Goal: Information Seeking & Learning: Learn about a topic

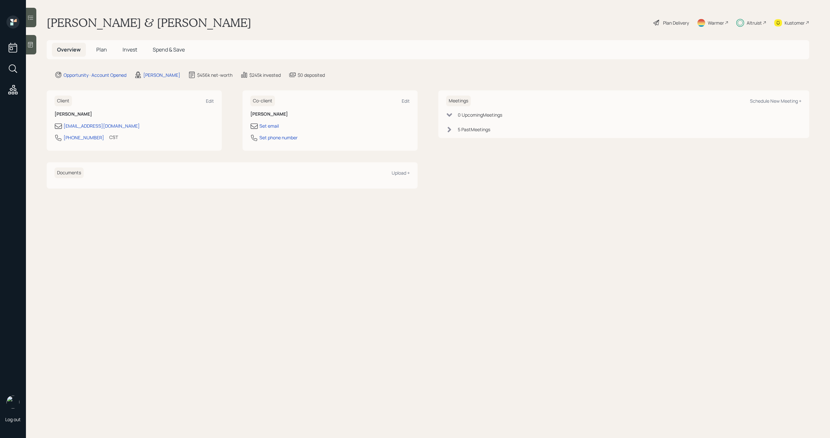
click at [136, 49] on span "Invest" at bounding box center [130, 49] width 15 height 7
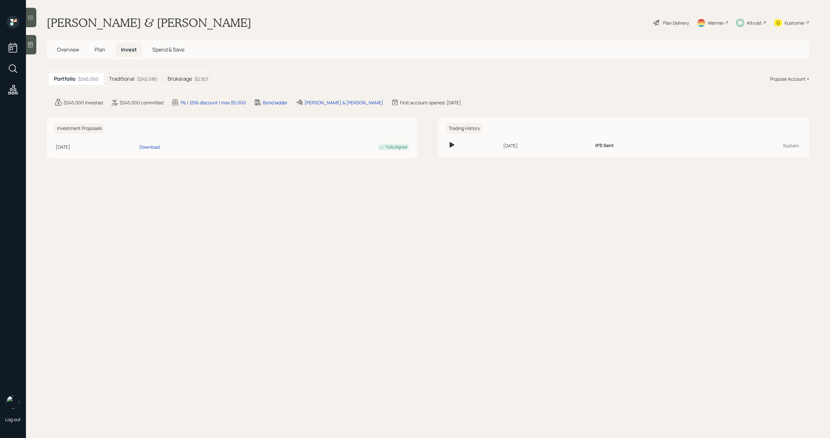
click at [138, 79] on div "$242,080" at bounding box center [147, 79] width 20 height 7
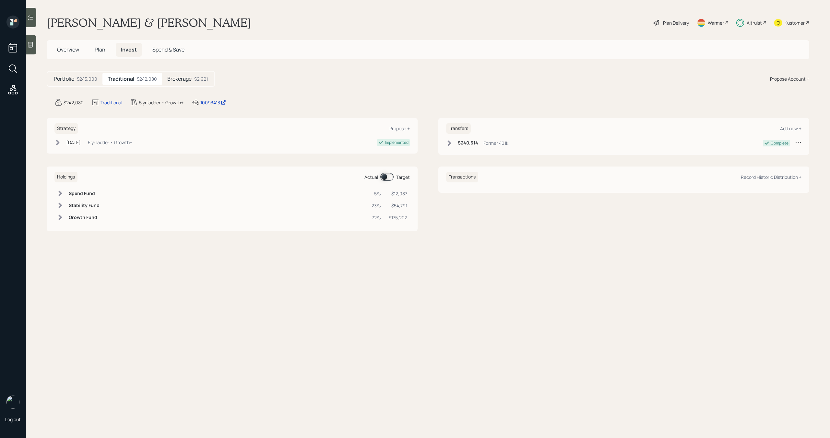
click at [753, 20] on div "Altruist" at bounding box center [754, 22] width 15 height 7
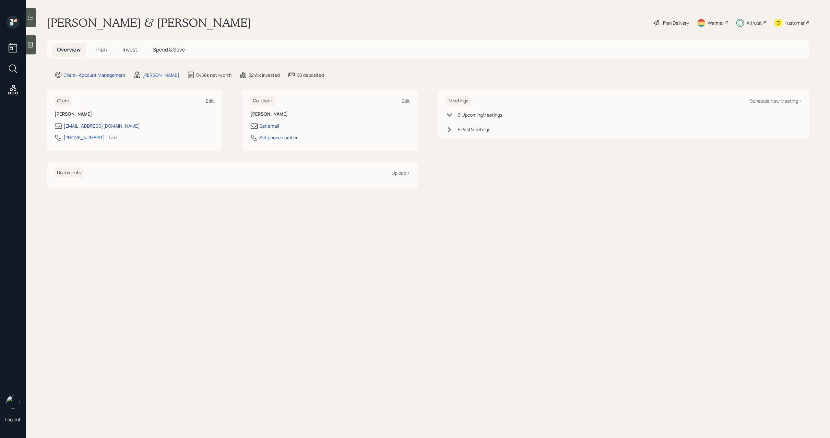
click at [104, 47] on span "Plan" at bounding box center [101, 49] width 11 height 7
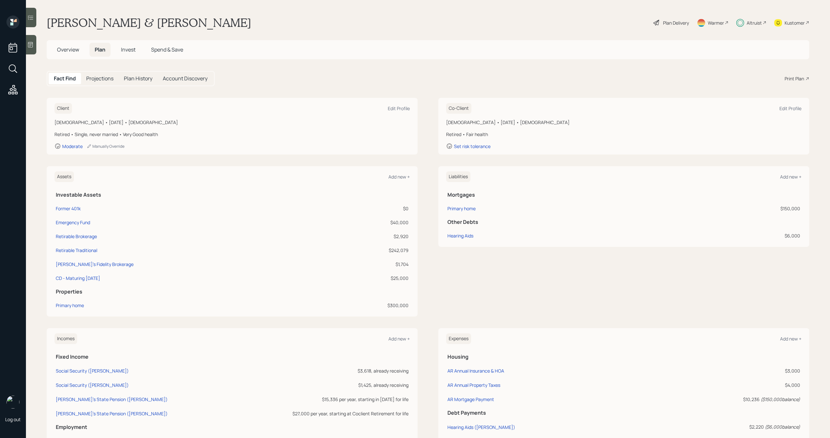
click at [61, 53] on span "Overview" at bounding box center [68, 49] width 22 height 7
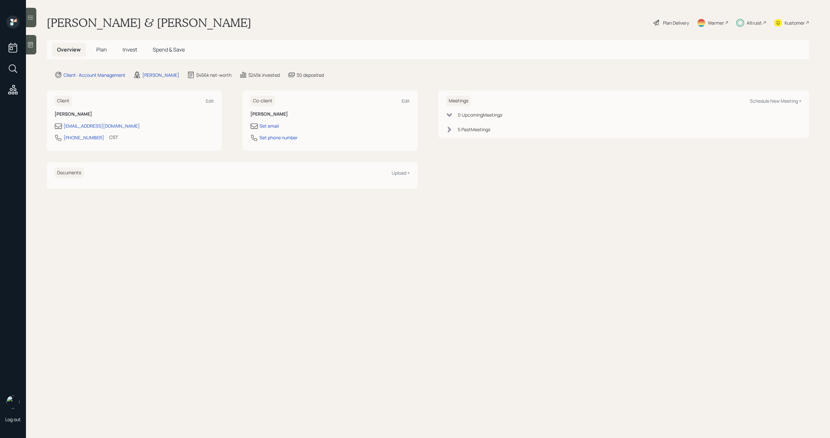
click at [104, 53] on span "Plan" at bounding box center [101, 49] width 11 height 7
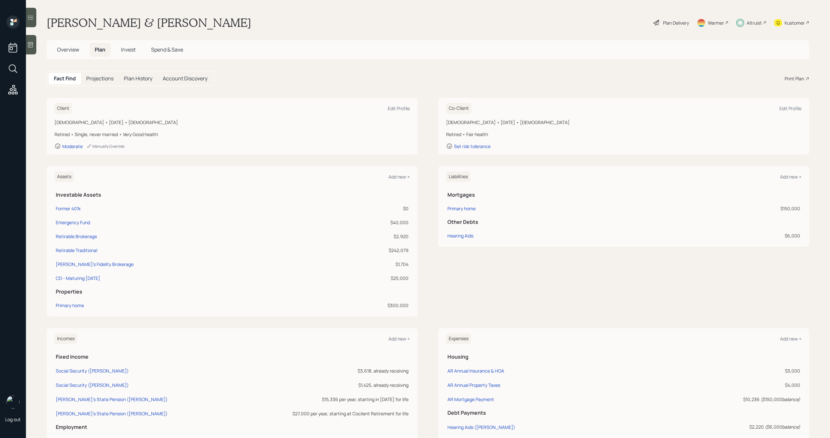
click at [671, 26] on div "Plan Delivery" at bounding box center [676, 22] width 26 height 7
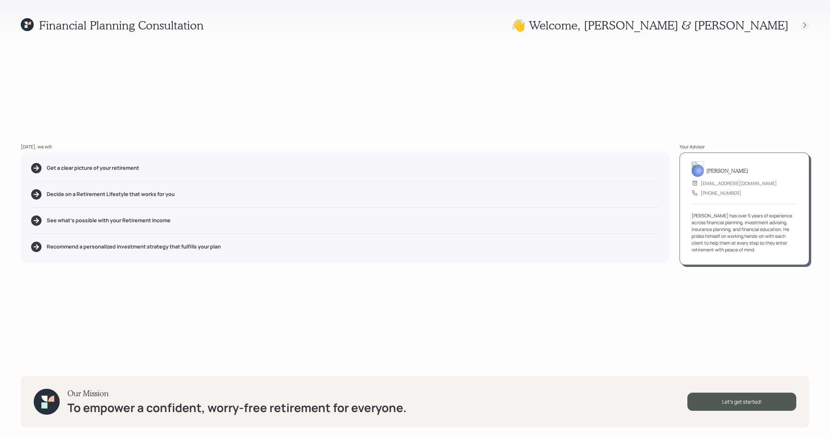
click at [803, 25] on icon at bounding box center [804, 25] width 6 height 6
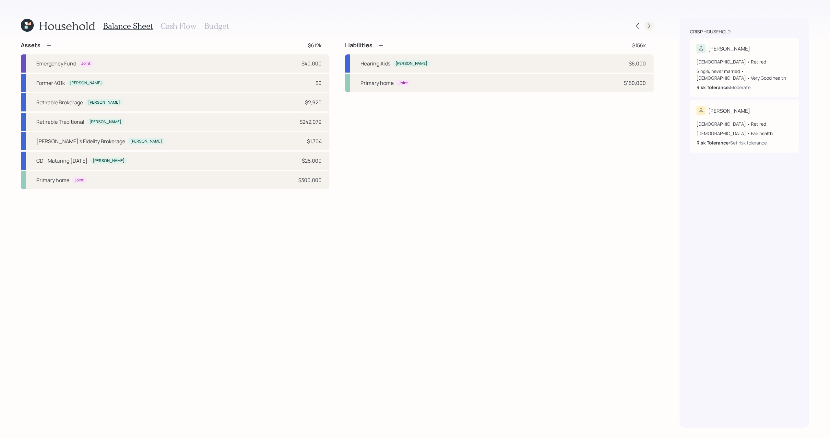
click at [651, 27] on icon at bounding box center [649, 26] width 6 height 6
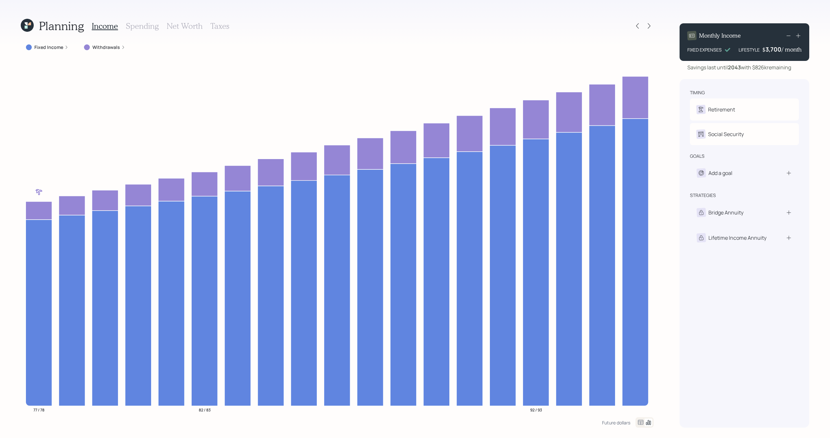
click at [52, 47] on label "Fixed Income" at bounding box center [48, 47] width 29 height 6
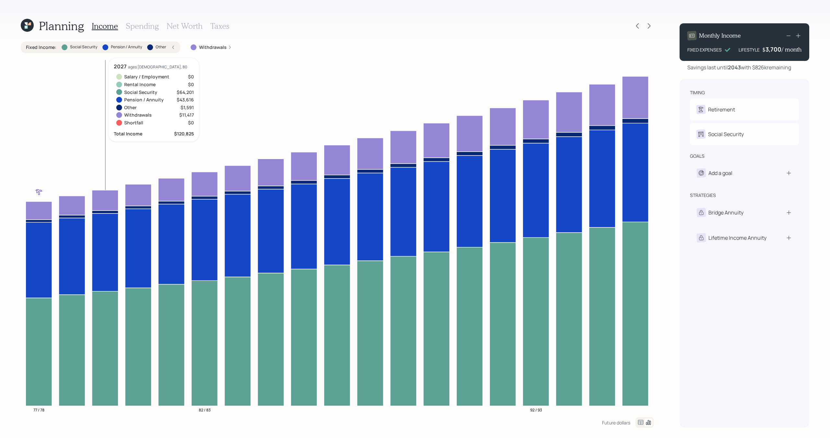
click at [139, 45] on label "Pension / Annuity" at bounding box center [126, 47] width 31 height 6
